Goal: Information Seeking & Learning: Learn about a topic

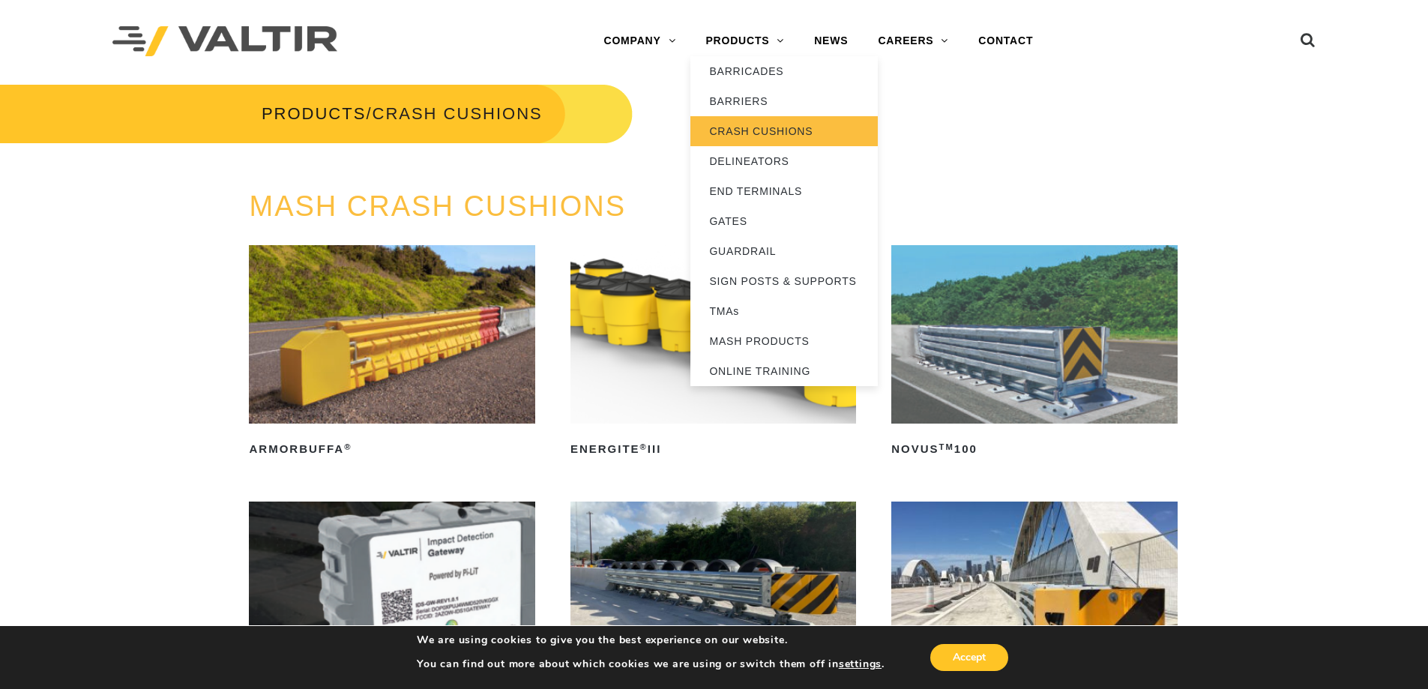
click at [739, 130] on link "CRASH CUSHIONS" at bounding box center [784, 131] width 187 height 30
click at [734, 40] on link "PRODUCTS" at bounding box center [745, 41] width 109 height 30
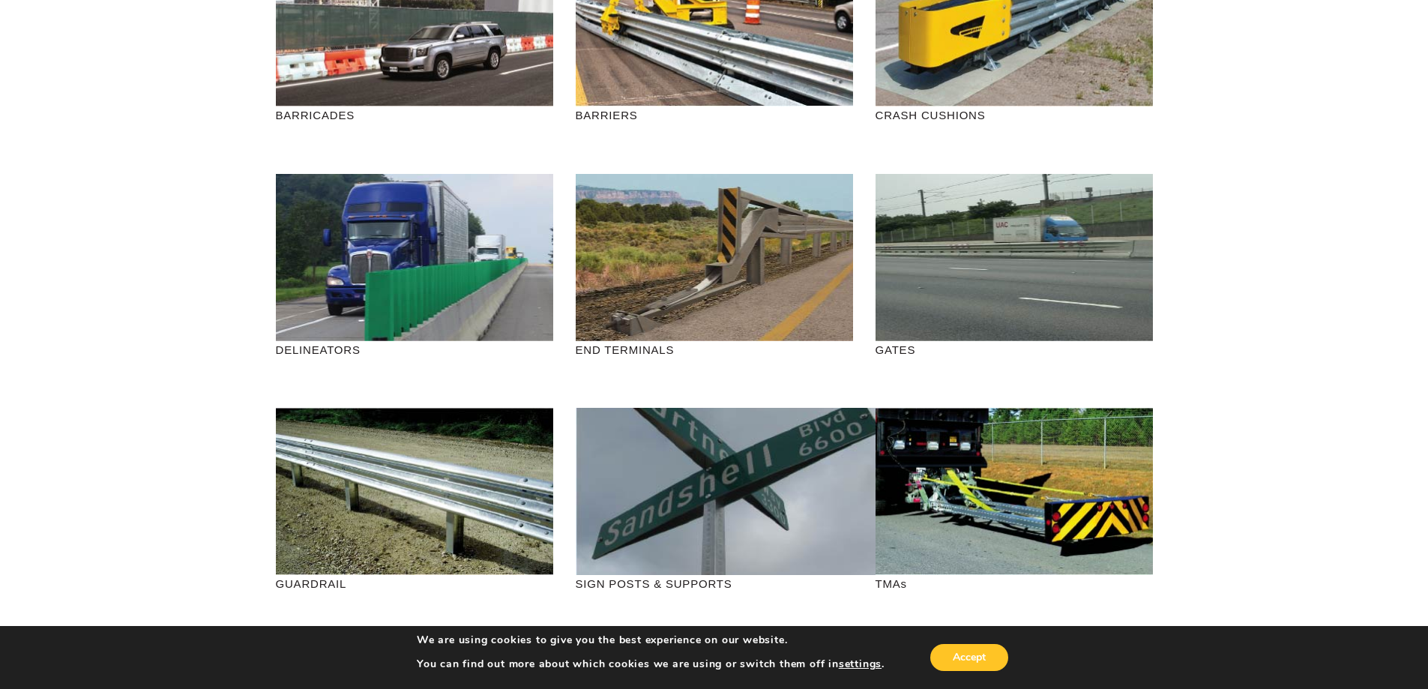
scroll to position [300, 0]
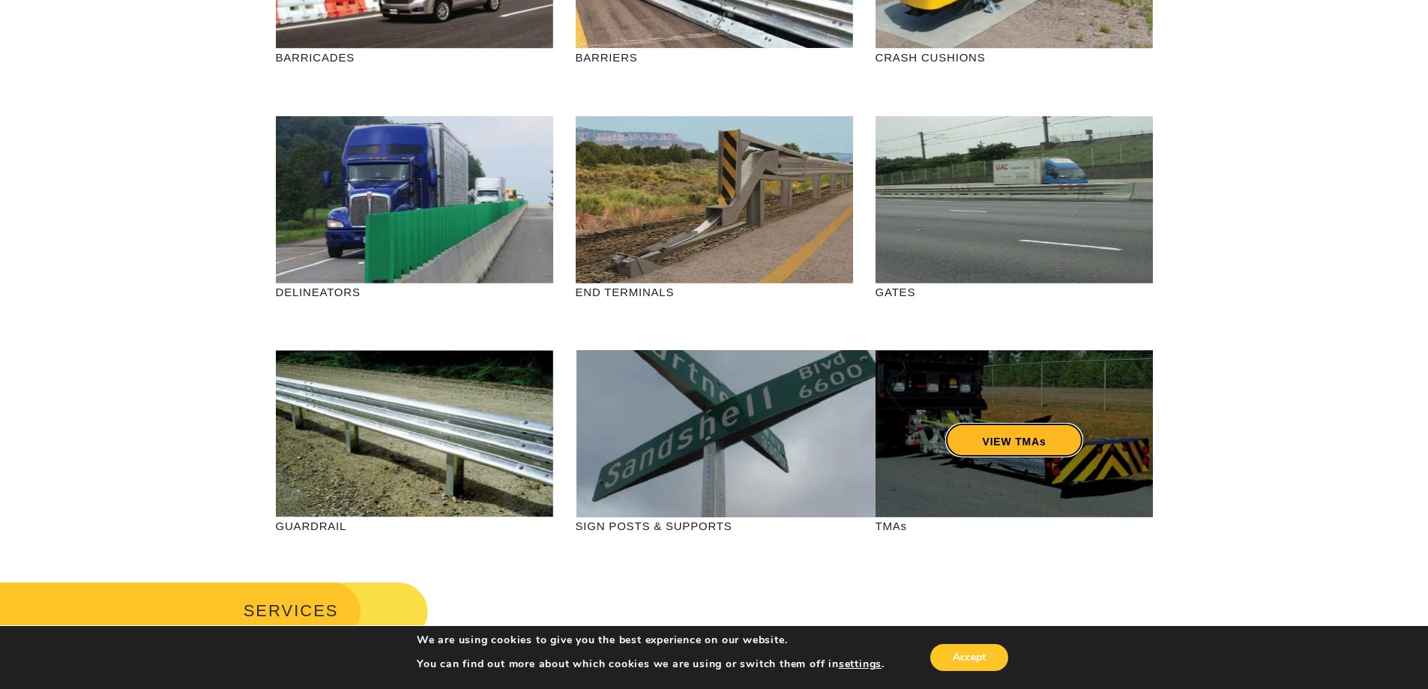
click at [990, 436] on link "VIEW TMAs" at bounding box center [1014, 440] width 139 height 34
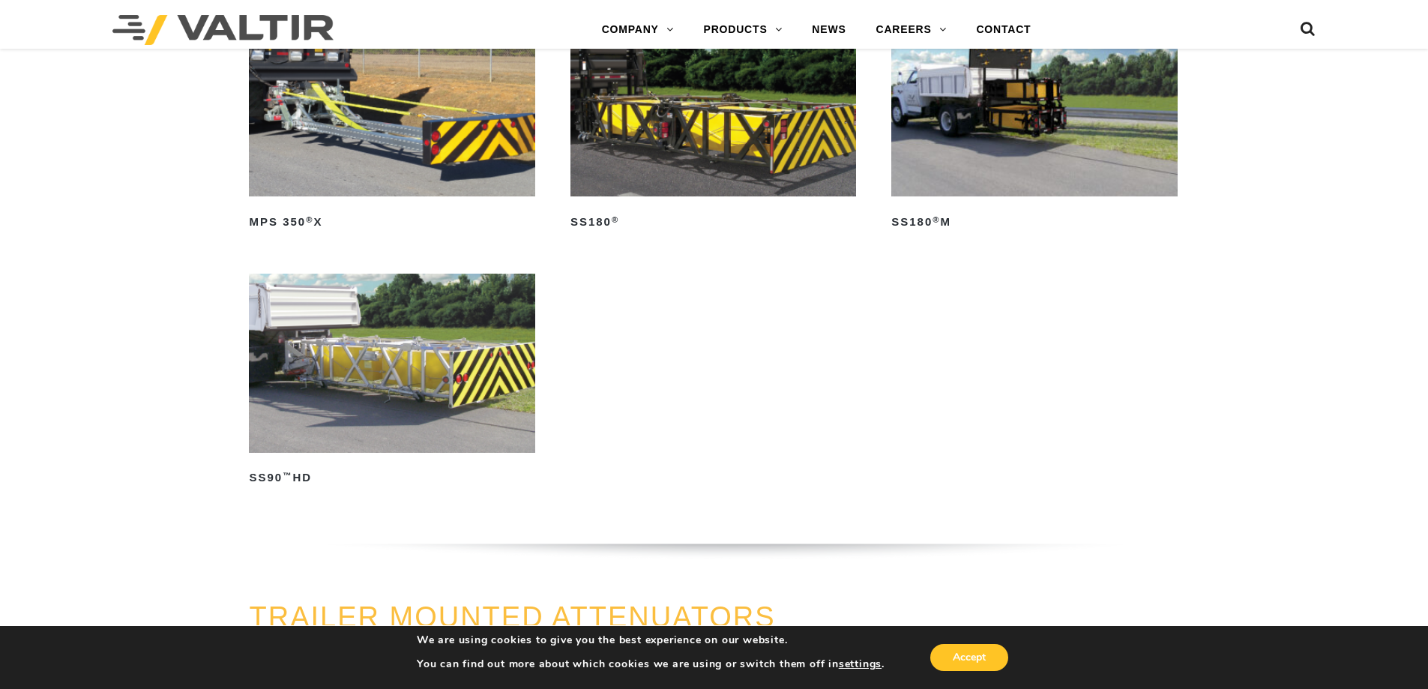
scroll to position [1125, 0]
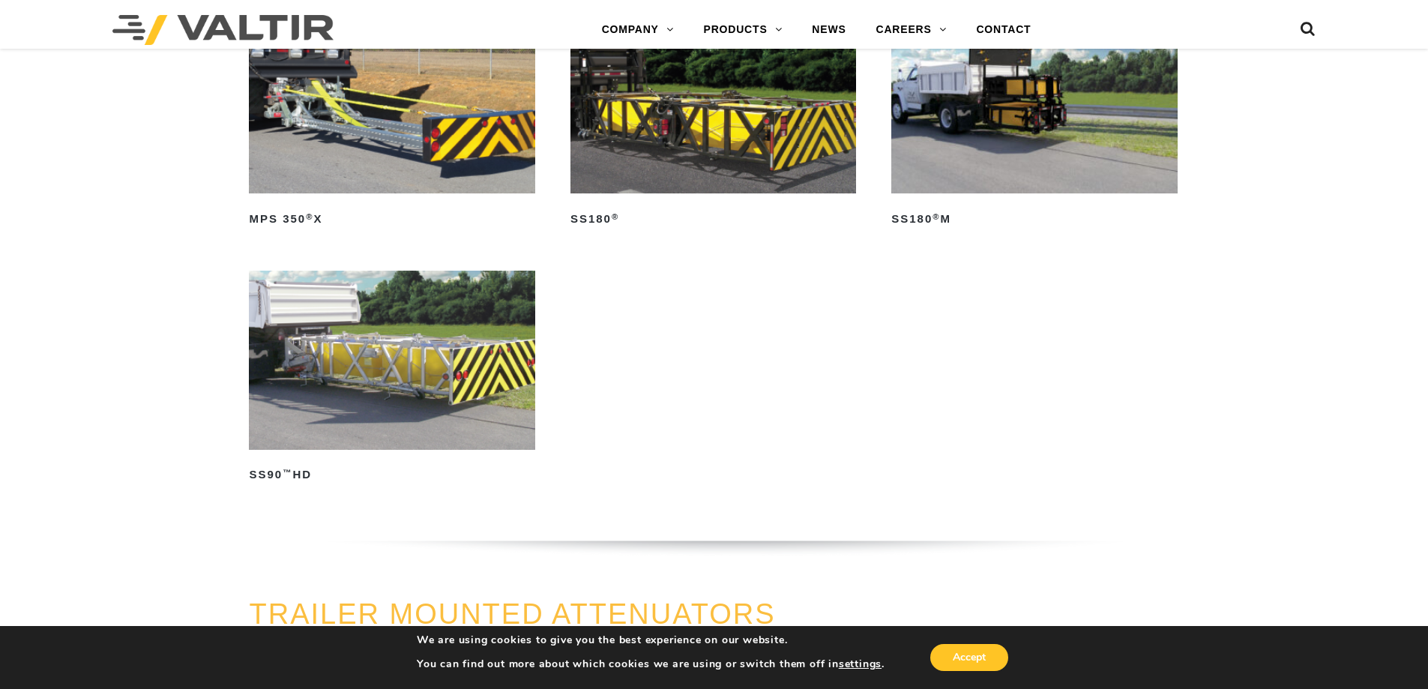
click at [366, 358] on img at bounding box center [392, 360] width 286 height 178
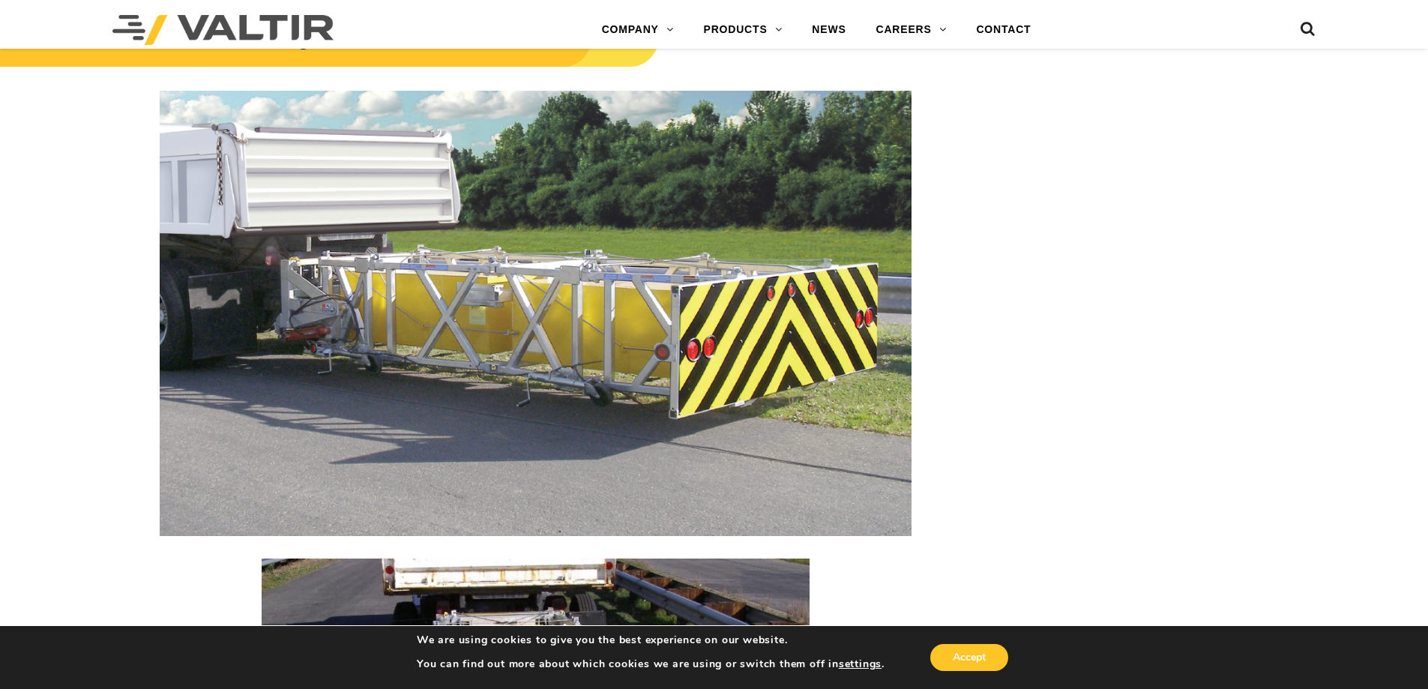
scroll to position [1874, 0]
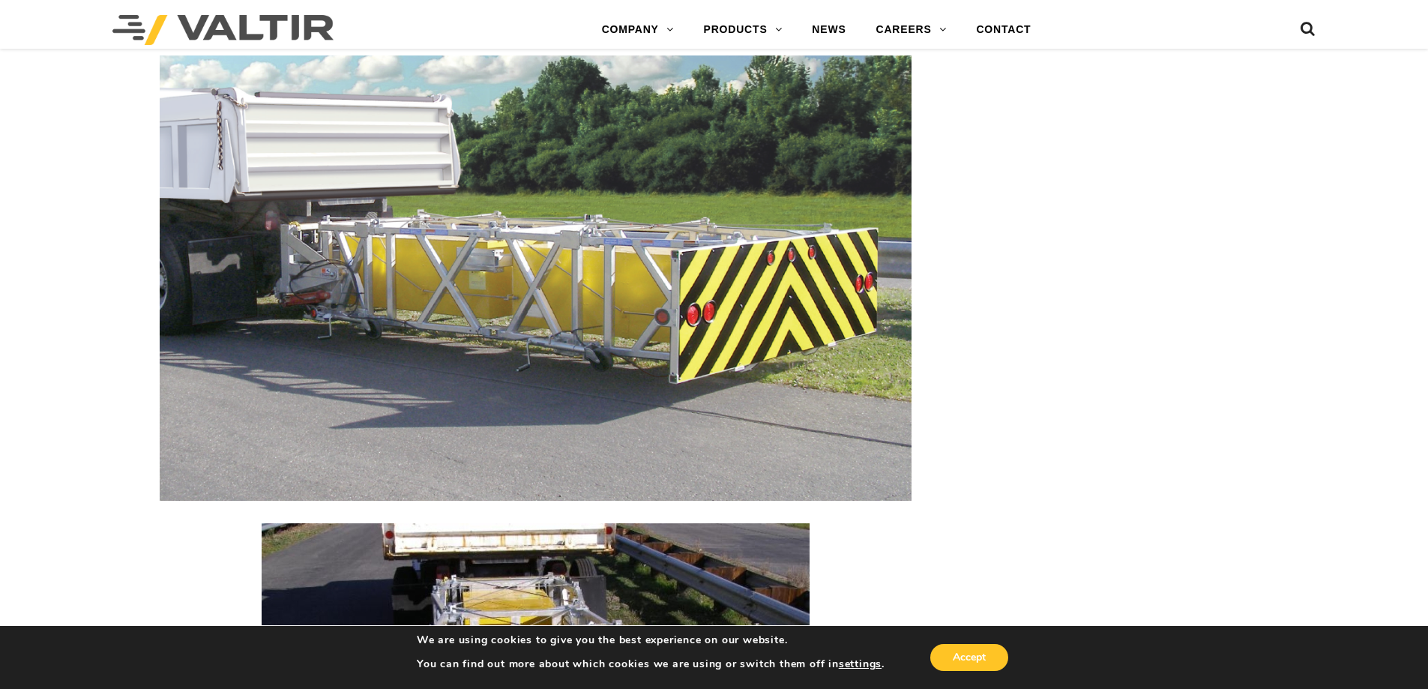
click at [313, 280] on img at bounding box center [536, 277] width 752 height 445
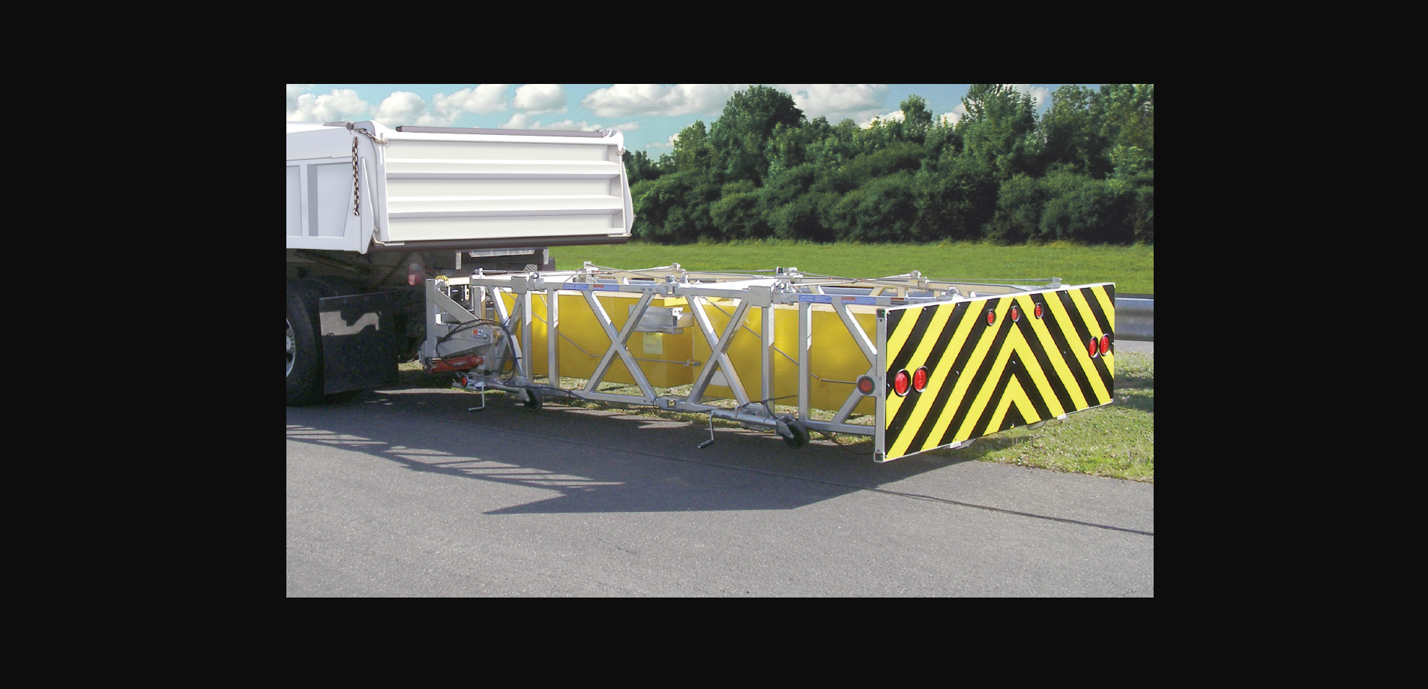
scroll to position [2099, 0]
click at [987, 426] on img at bounding box center [719, 341] width 867 height 514
click at [669, 288] on img at bounding box center [719, 341] width 867 height 514
